Goal: Task Accomplishment & Management: Manage account settings

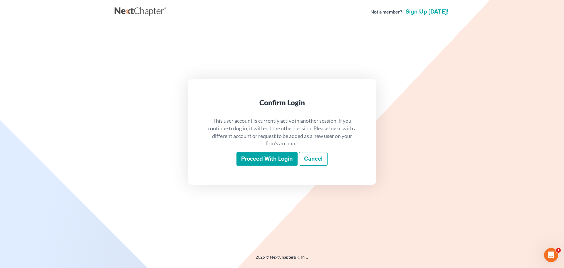
click at [265, 159] on input "Proceed with login" at bounding box center [267, 159] width 61 height 14
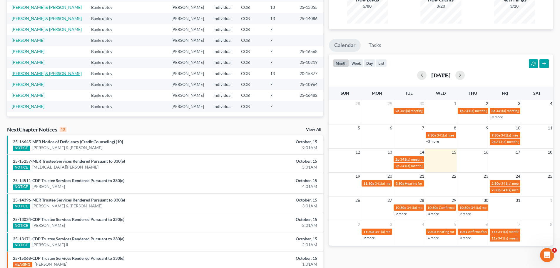
scroll to position [40, 0]
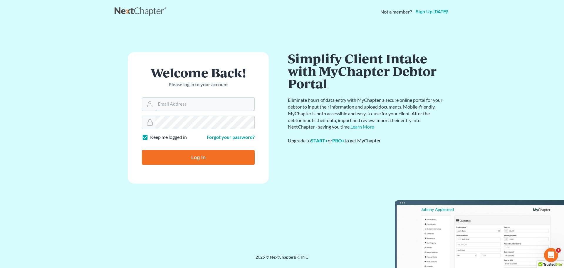
type input "[PERSON_NAME][EMAIL_ADDRESS][DOMAIN_NAME]"
click at [188, 157] on input "Log In" at bounding box center [198, 157] width 113 height 15
type input "Thinking..."
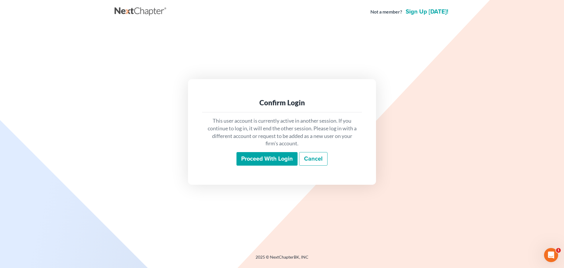
click at [266, 156] on input "Proceed with login" at bounding box center [267, 159] width 61 height 14
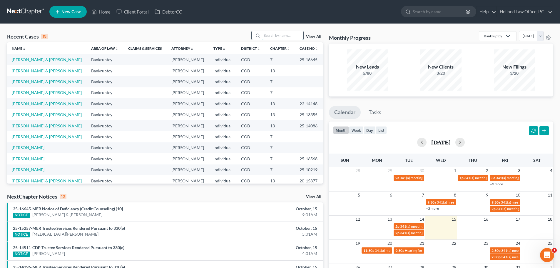
drag, startPoint x: 284, startPoint y: 36, endPoint x: 282, endPoint y: 33, distance: 3.2
click at [284, 36] on input "search" at bounding box center [282, 35] width 41 height 9
type input "[PERSON_NAME]"
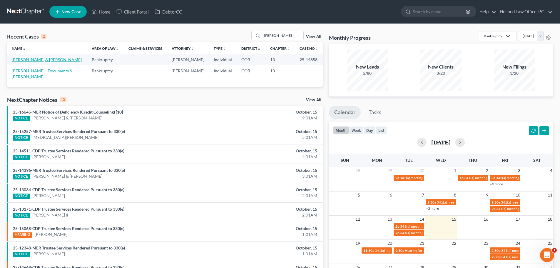
click at [31, 61] on link "[PERSON_NAME] & [PERSON_NAME]" at bounding box center [47, 59] width 70 height 5
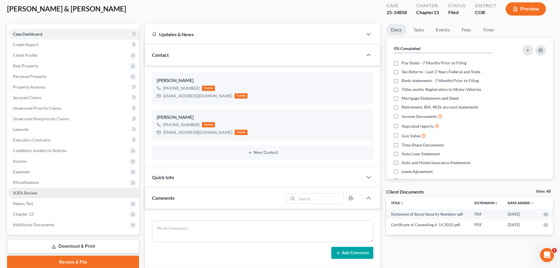
scroll to position [118, 0]
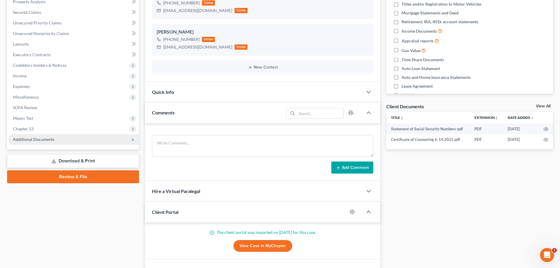
click at [32, 140] on span "Additional Documents" at bounding box center [33, 139] width 41 height 5
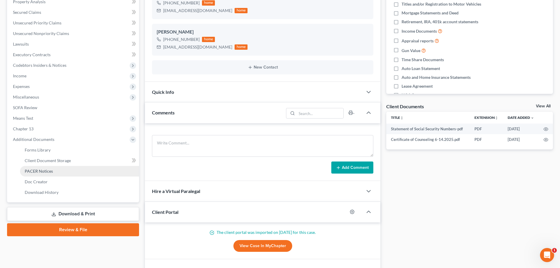
click at [39, 170] on span "PACER Notices" at bounding box center [39, 170] width 28 height 5
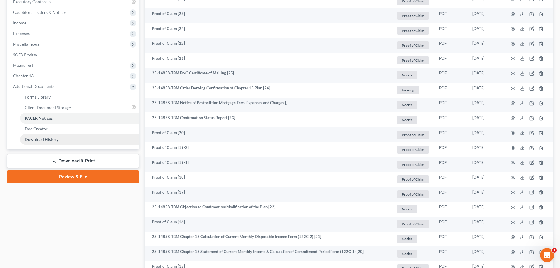
scroll to position [206, 0]
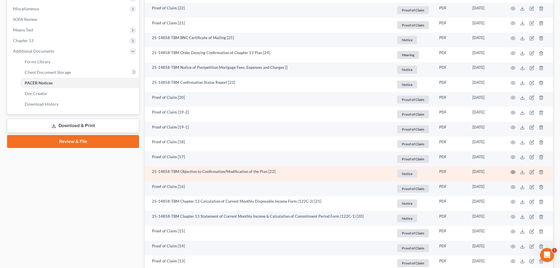
click at [513, 171] on icon "button" at bounding box center [512, 172] width 5 height 5
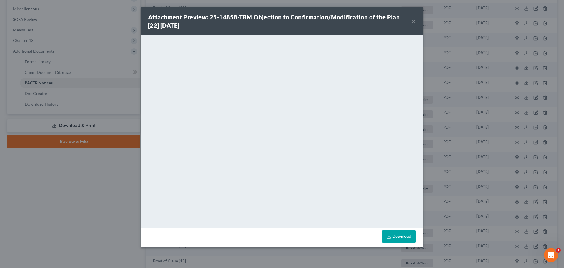
click at [414, 23] on button "×" at bounding box center [414, 21] width 4 height 7
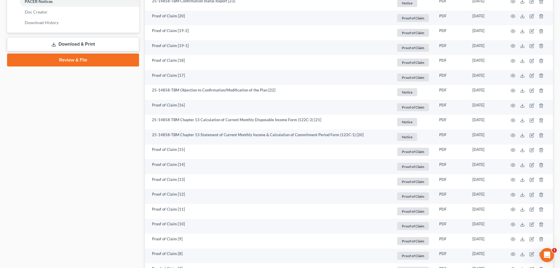
scroll to position [294, 0]
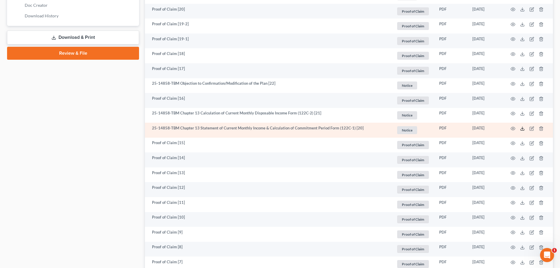
click at [522, 130] on icon at bounding box center [522, 128] width 5 height 5
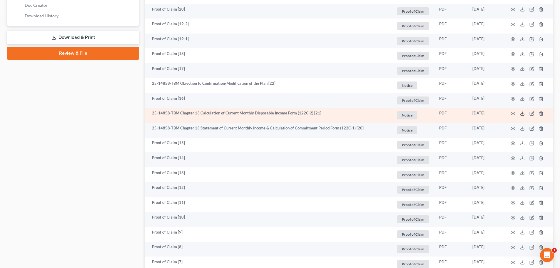
click at [521, 114] on icon at bounding box center [522, 113] width 5 height 5
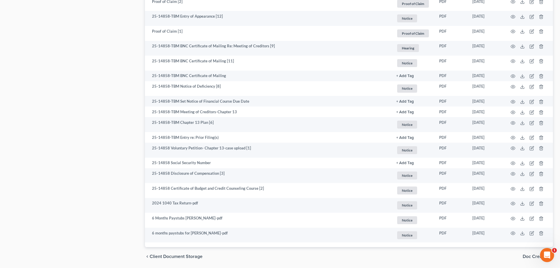
scroll to position [774, 0]
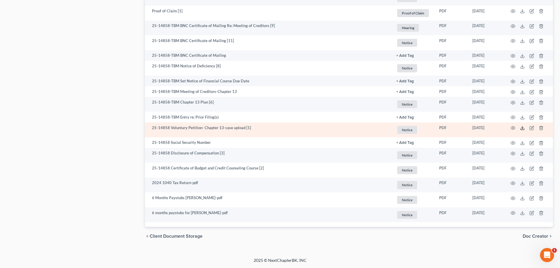
click at [522, 129] on icon at bounding box center [522, 127] width 5 height 5
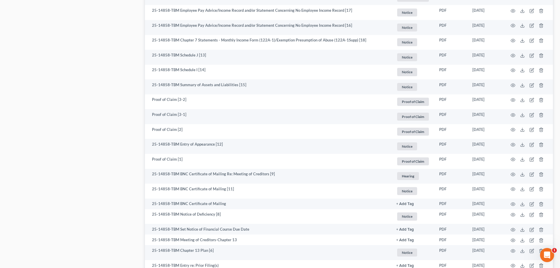
scroll to position [597, 0]
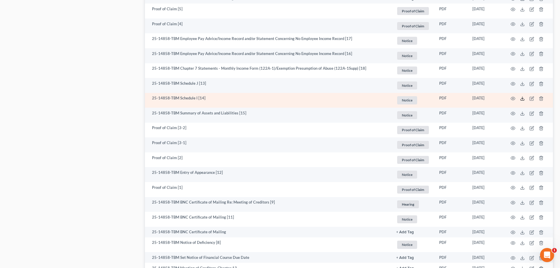
click at [522, 98] on icon at bounding box center [522, 98] width 5 height 5
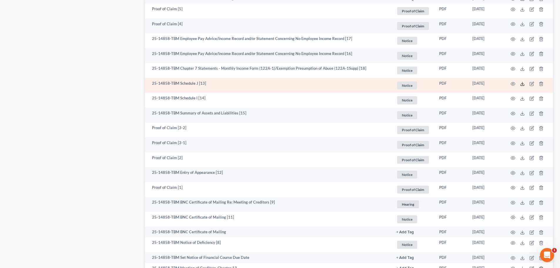
click at [520, 85] on icon at bounding box center [522, 84] width 4 height 1
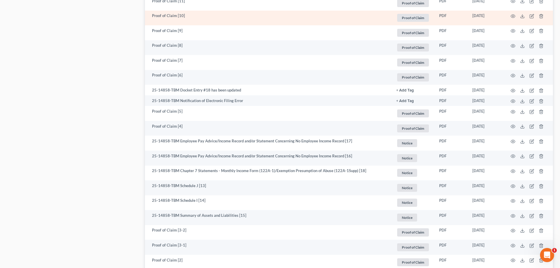
scroll to position [539, 0]
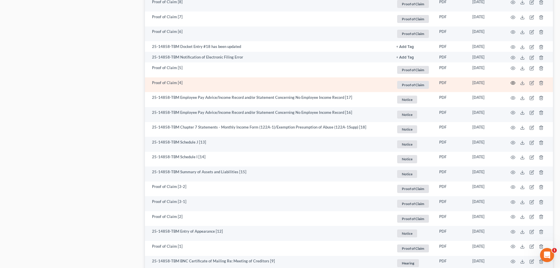
click at [514, 83] on icon "button" at bounding box center [512, 83] width 5 height 5
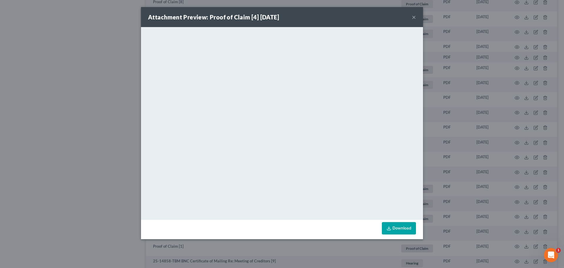
click at [413, 16] on button "×" at bounding box center [414, 17] width 4 height 7
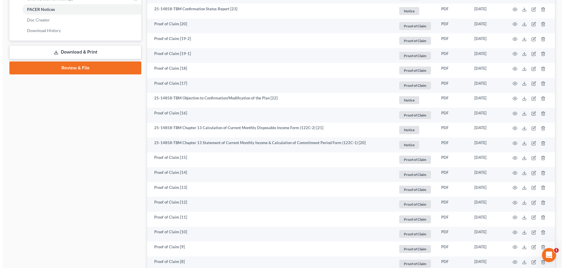
scroll to position [274, 0]
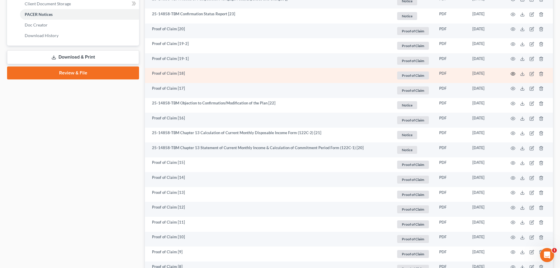
click at [511, 73] on icon "button" at bounding box center [512, 73] width 5 height 5
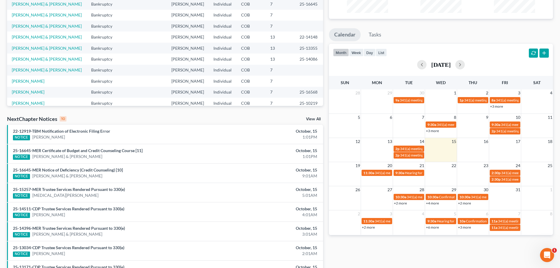
scroll to position [118, 0]
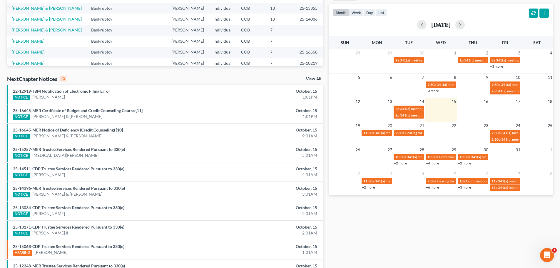
click at [84, 92] on link "22-12919-TBM Notification of Electronic Filing Error" at bounding box center [61, 90] width 97 height 5
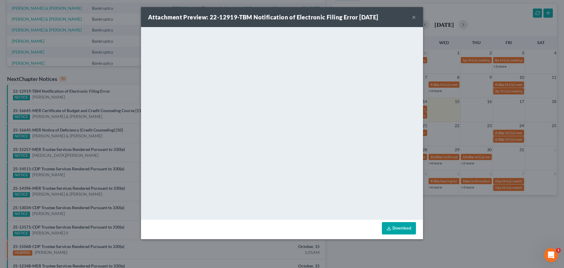
click at [414, 17] on button "×" at bounding box center [414, 17] width 4 height 7
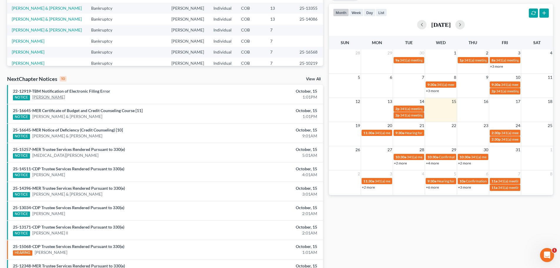
click at [40, 97] on link "[PERSON_NAME]" at bounding box center [48, 97] width 33 height 6
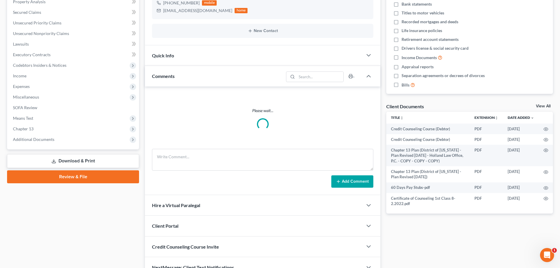
scroll to position [118, 0]
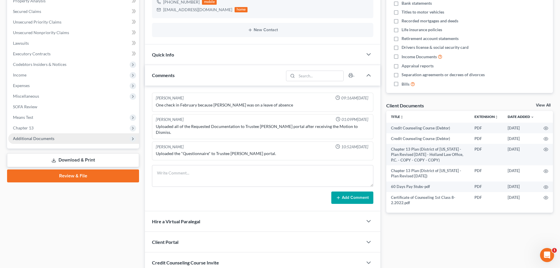
click at [36, 138] on span "Additional Documents" at bounding box center [33, 138] width 41 height 5
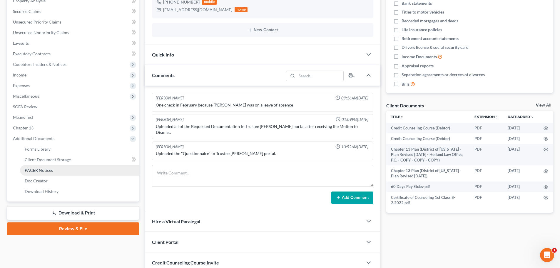
click at [32, 173] on link "PACER Notices" at bounding box center [79, 170] width 119 height 11
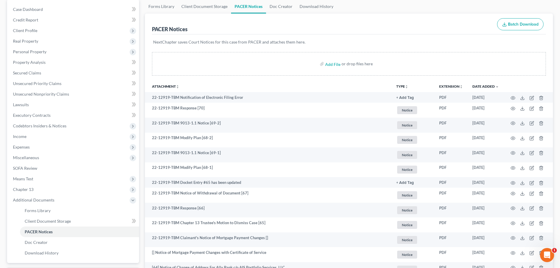
scroll to position [59, 0]
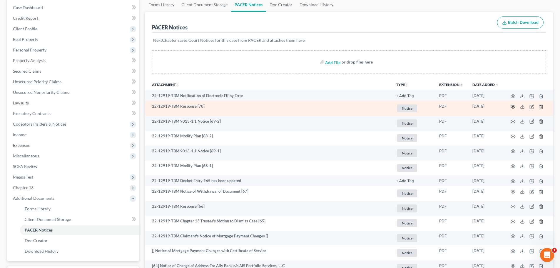
click at [512, 108] on icon "button" at bounding box center [513, 106] width 4 height 3
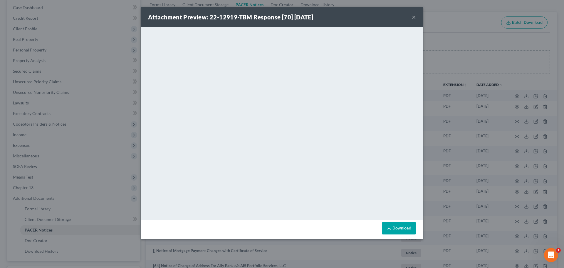
click at [413, 19] on button "×" at bounding box center [414, 17] width 4 height 7
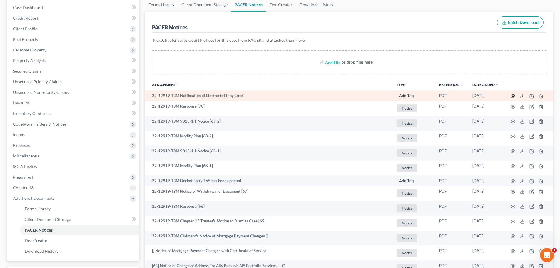
click at [511, 96] on icon "button" at bounding box center [512, 96] width 5 height 5
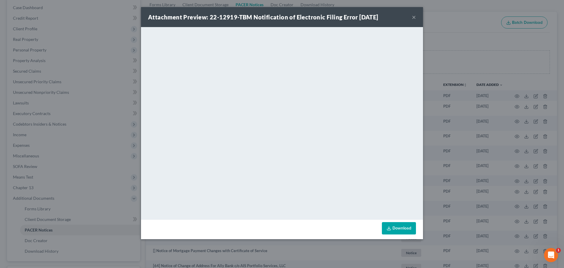
click at [415, 17] on button "×" at bounding box center [414, 17] width 4 height 7
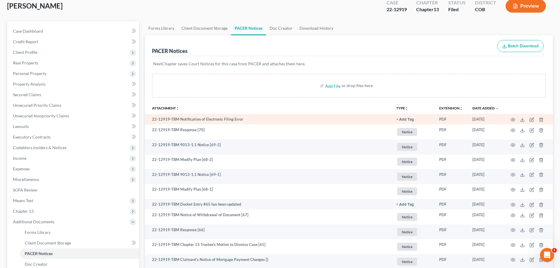
scroll to position [0, 0]
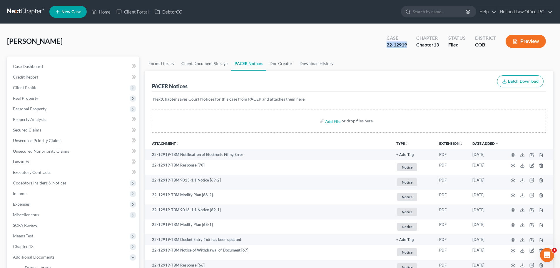
drag, startPoint x: 387, startPoint y: 45, endPoint x: 407, endPoint y: 46, distance: 20.0
click at [407, 46] on div "Case 22-12919" at bounding box center [397, 41] width 30 height 17
copy div "22-12919"
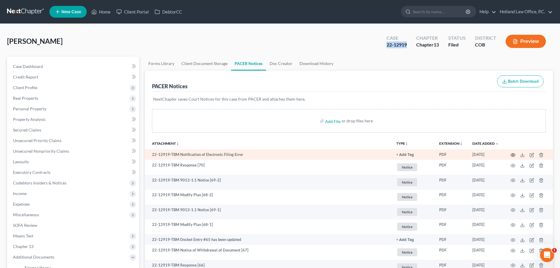
click at [512, 155] on icon "button" at bounding box center [512, 154] width 5 height 5
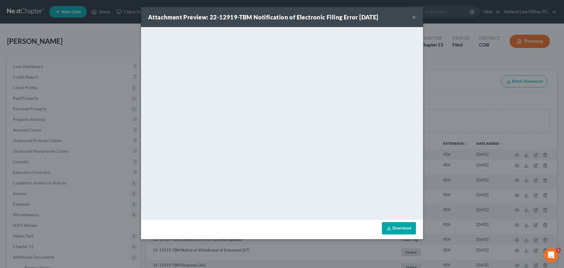
click at [413, 18] on button "×" at bounding box center [414, 17] width 4 height 7
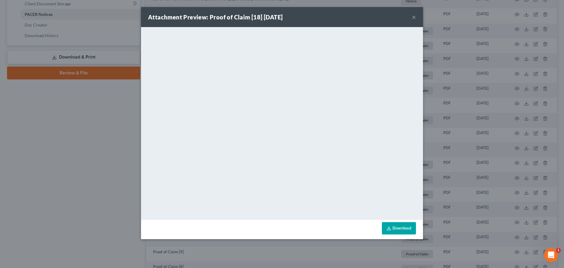
click at [413, 18] on button "×" at bounding box center [414, 17] width 4 height 7
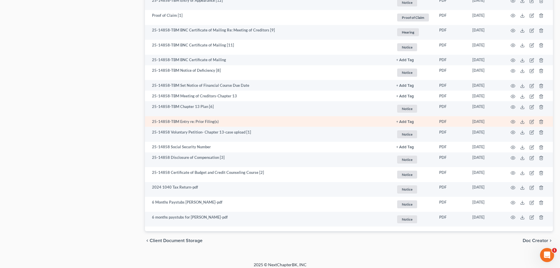
scroll to position [774, 0]
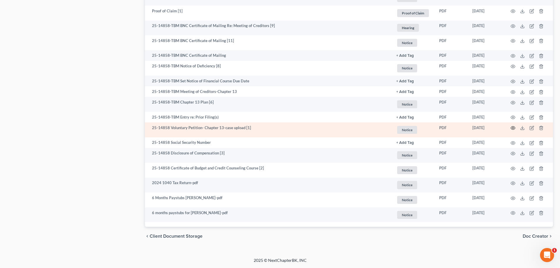
click at [513, 128] on circle "button" at bounding box center [512, 127] width 1 height 1
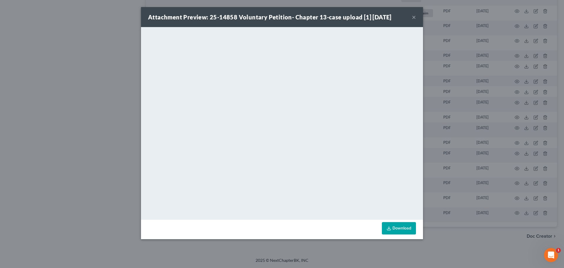
click at [415, 17] on button "×" at bounding box center [414, 17] width 4 height 7
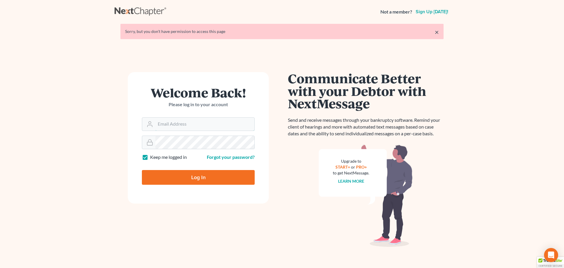
type input "[PERSON_NAME][EMAIL_ADDRESS][DOMAIN_NAME]"
click at [161, 172] on input "Log In" at bounding box center [198, 177] width 113 height 15
type input "Thinking..."
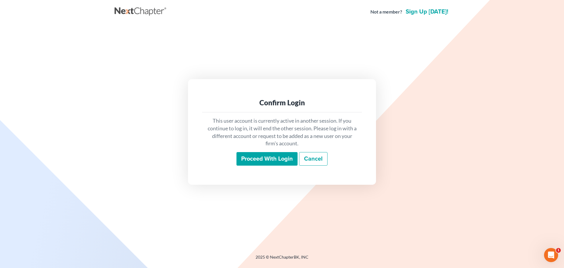
click at [256, 162] on input "Proceed with login" at bounding box center [267, 159] width 61 height 14
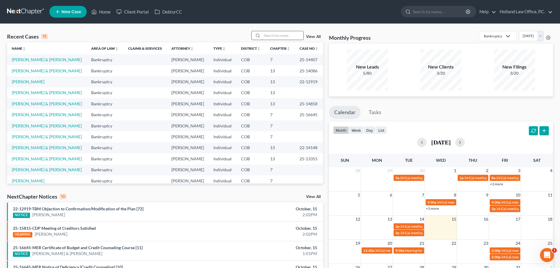
click at [280, 31] on input "search" at bounding box center [282, 35] width 41 height 9
click at [41, 73] on link "[PERSON_NAME] & [PERSON_NAME]" at bounding box center [47, 70] width 70 height 5
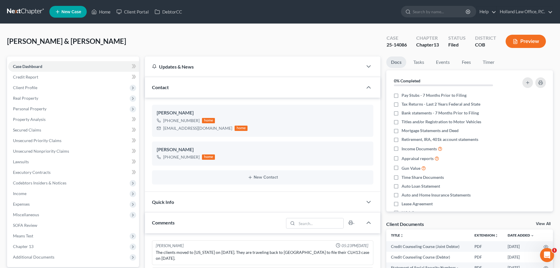
scroll to position [1, 0]
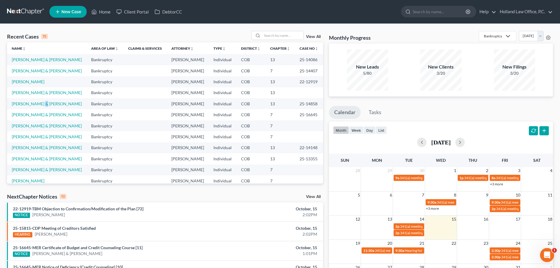
click at [42, 109] on td "[PERSON_NAME] & [PERSON_NAME]" at bounding box center [46, 103] width 79 height 11
click at [42, 106] on link "[PERSON_NAME] & [PERSON_NAME]" at bounding box center [47, 103] width 70 height 5
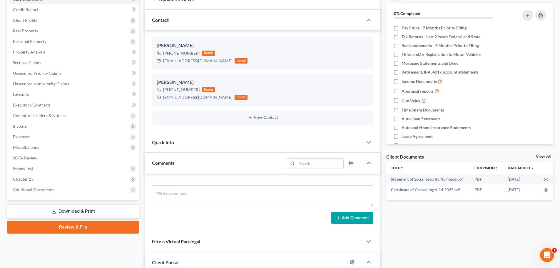
scroll to position [172, 0]
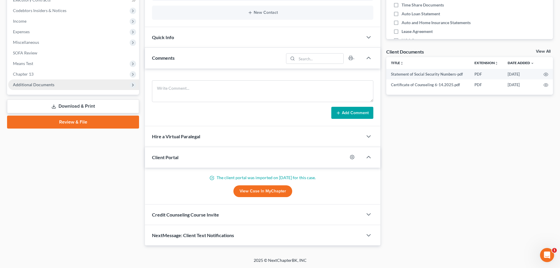
click at [28, 85] on span "Additional Documents" at bounding box center [33, 84] width 41 height 5
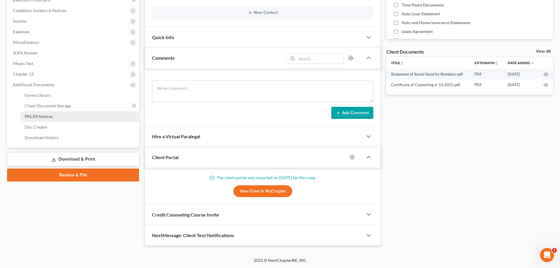
click at [33, 117] on span "PACER Notices" at bounding box center [39, 116] width 28 height 5
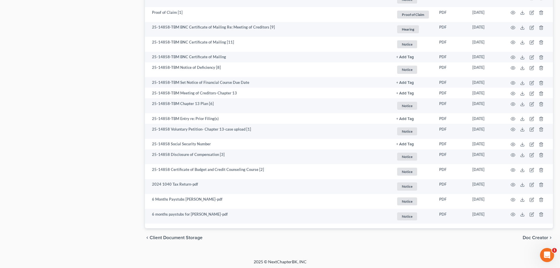
scroll to position [774, 0]
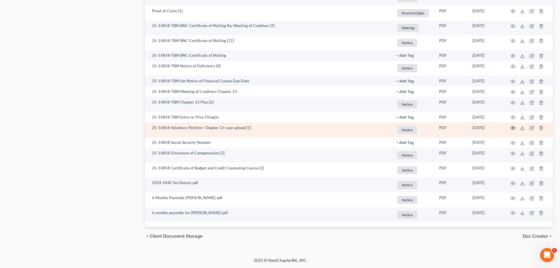
click at [510, 128] on icon "button" at bounding box center [512, 127] width 5 height 5
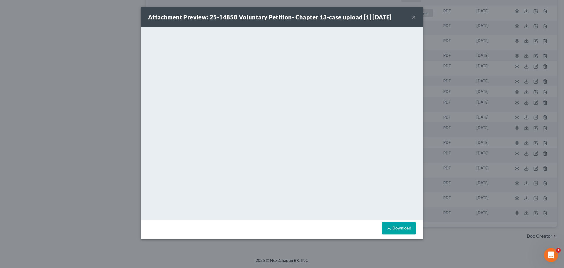
click at [413, 17] on button "×" at bounding box center [414, 17] width 4 height 7
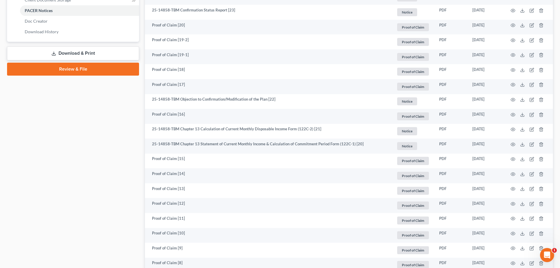
scroll to position [274, 0]
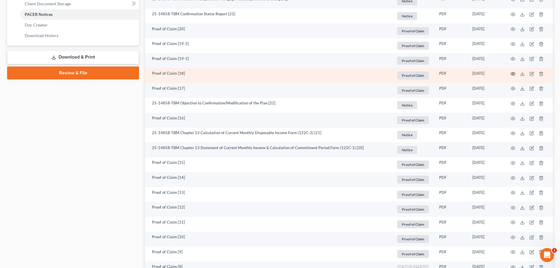
click at [512, 73] on icon "button" at bounding box center [512, 73] width 5 height 5
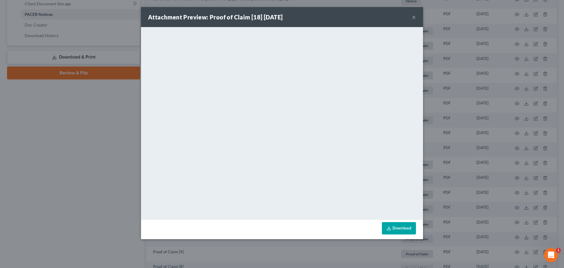
click at [413, 17] on button "×" at bounding box center [414, 17] width 4 height 7
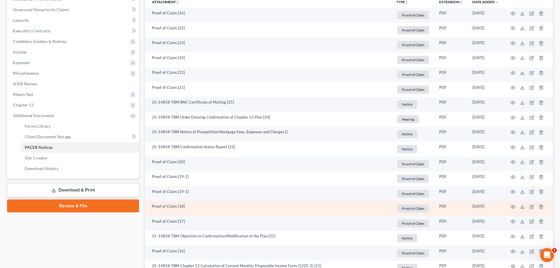
scroll to position [127, 0]
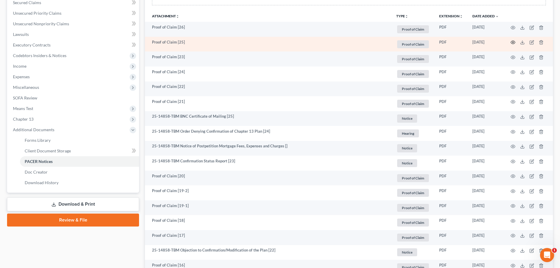
click at [513, 40] on icon "button" at bounding box center [512, 42] width 5 height 5
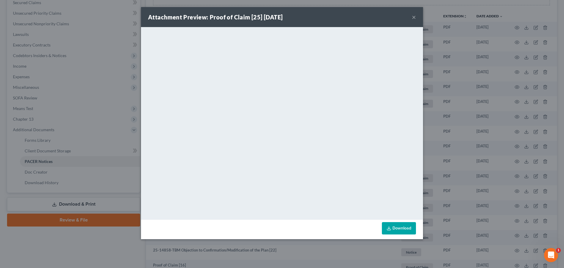
click at [413, 16] on button "×" at bounding box center [414, 17] width 4 height 7
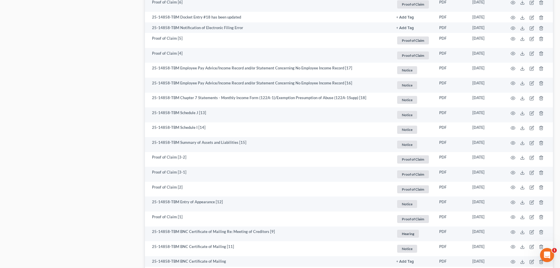
scroll to position [597, 0]
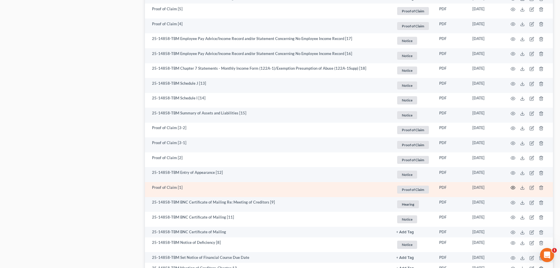
click at [514, 187] on icon "button" at bounding box center [512, 187] width 5 height 5
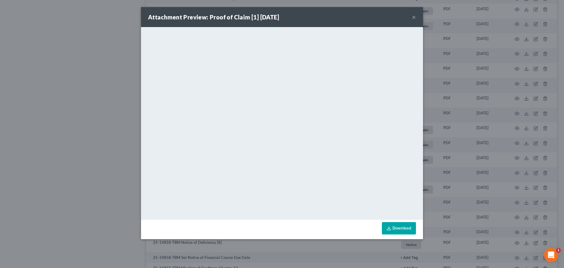
click at [413, 18] on button "×" at bounding box center [414, 17] width 4 height 7
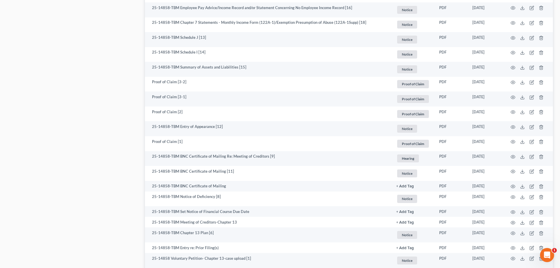
scroll to position [656, 0]
